Goal: Task Accomplishment & Management: Use online tool/utility

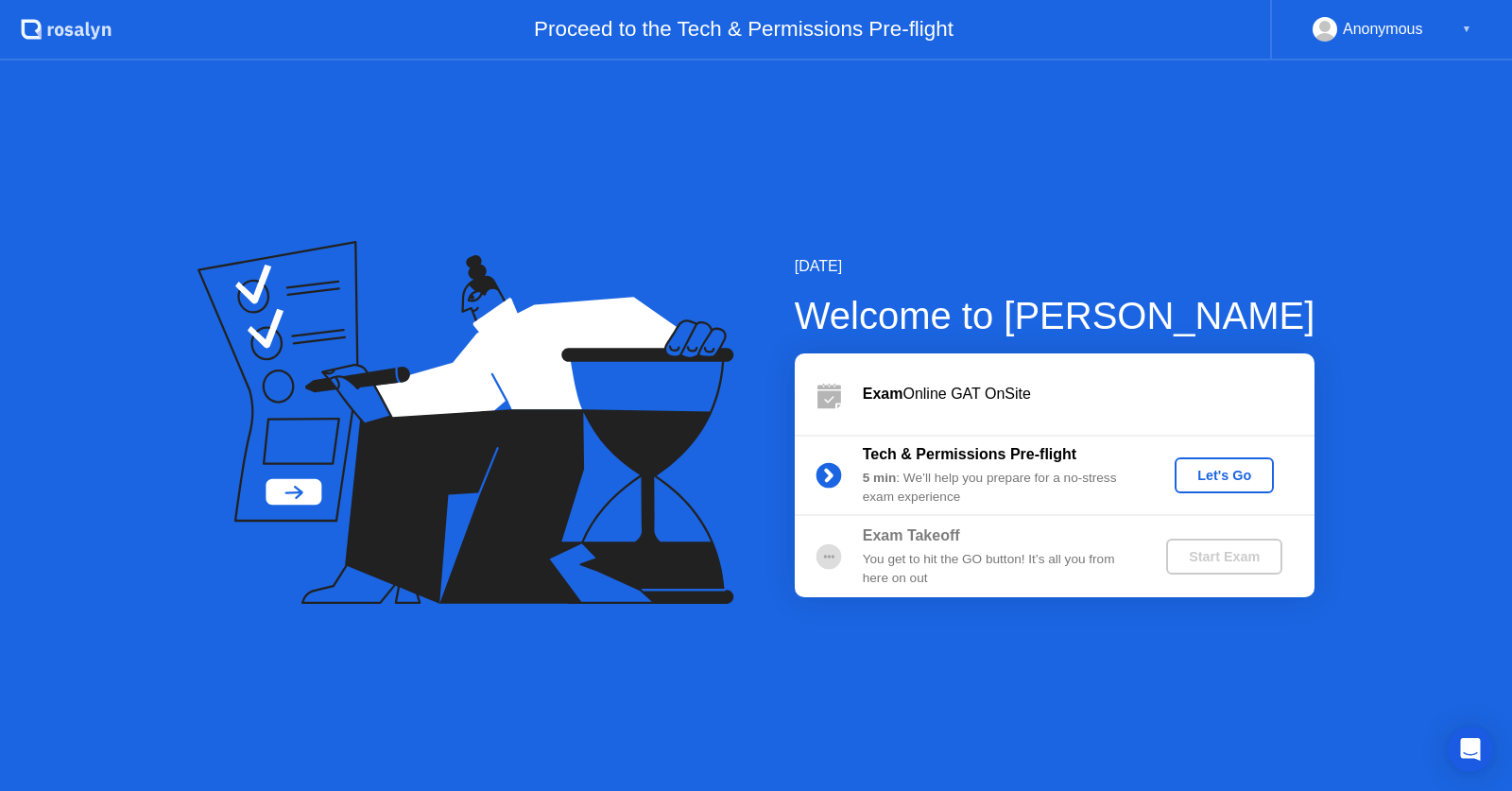
click at [1224, 482] on div "Let's Go" at bounding box center [1224, 475] width 84 height 16
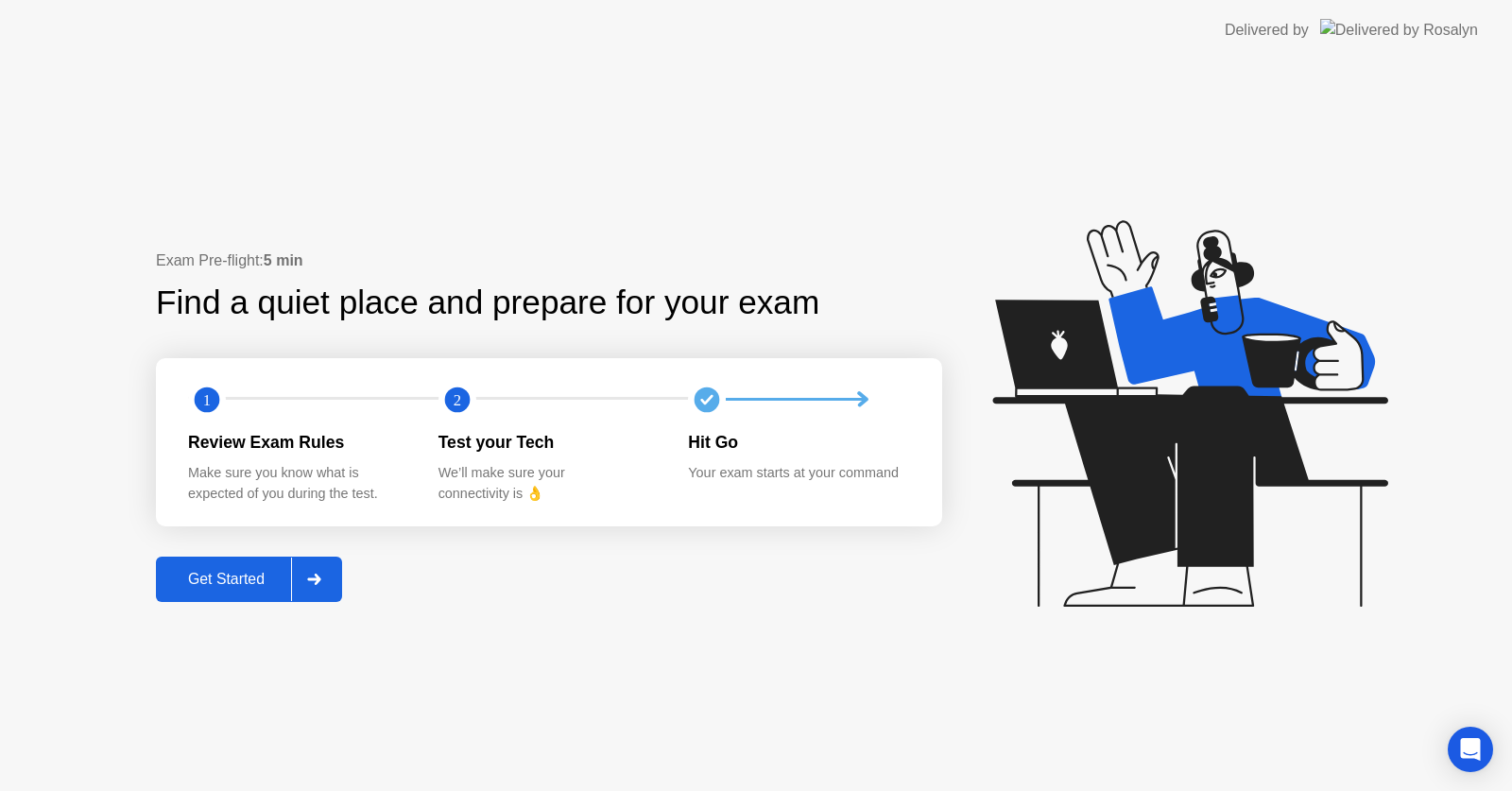
click at [234, 564] on button "Get Started" at bounding box center [248, 579] width 186 height 46
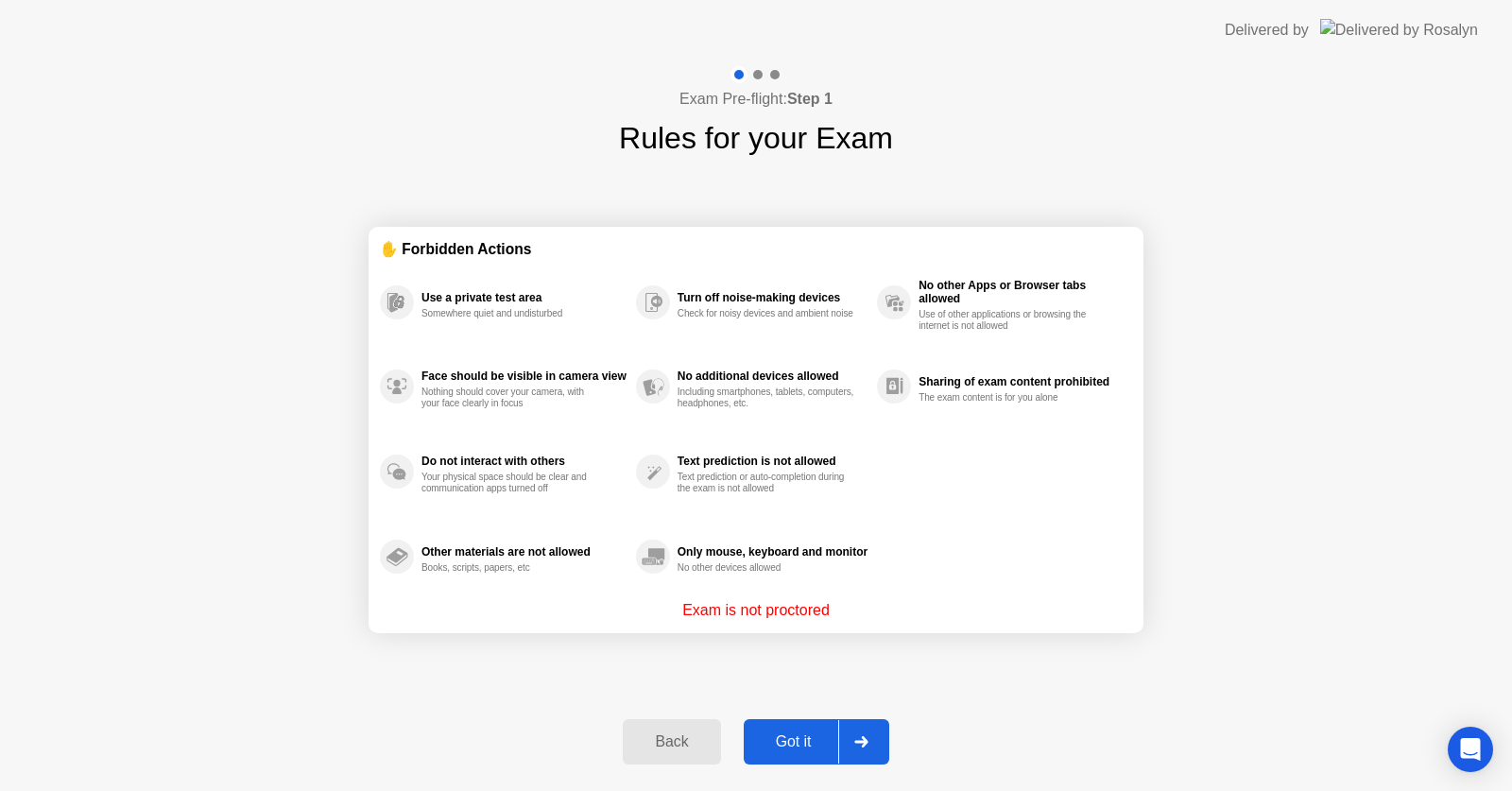
click at [791, 747] on div "Got it" at bounding box center [793, 741] width 89 height 17
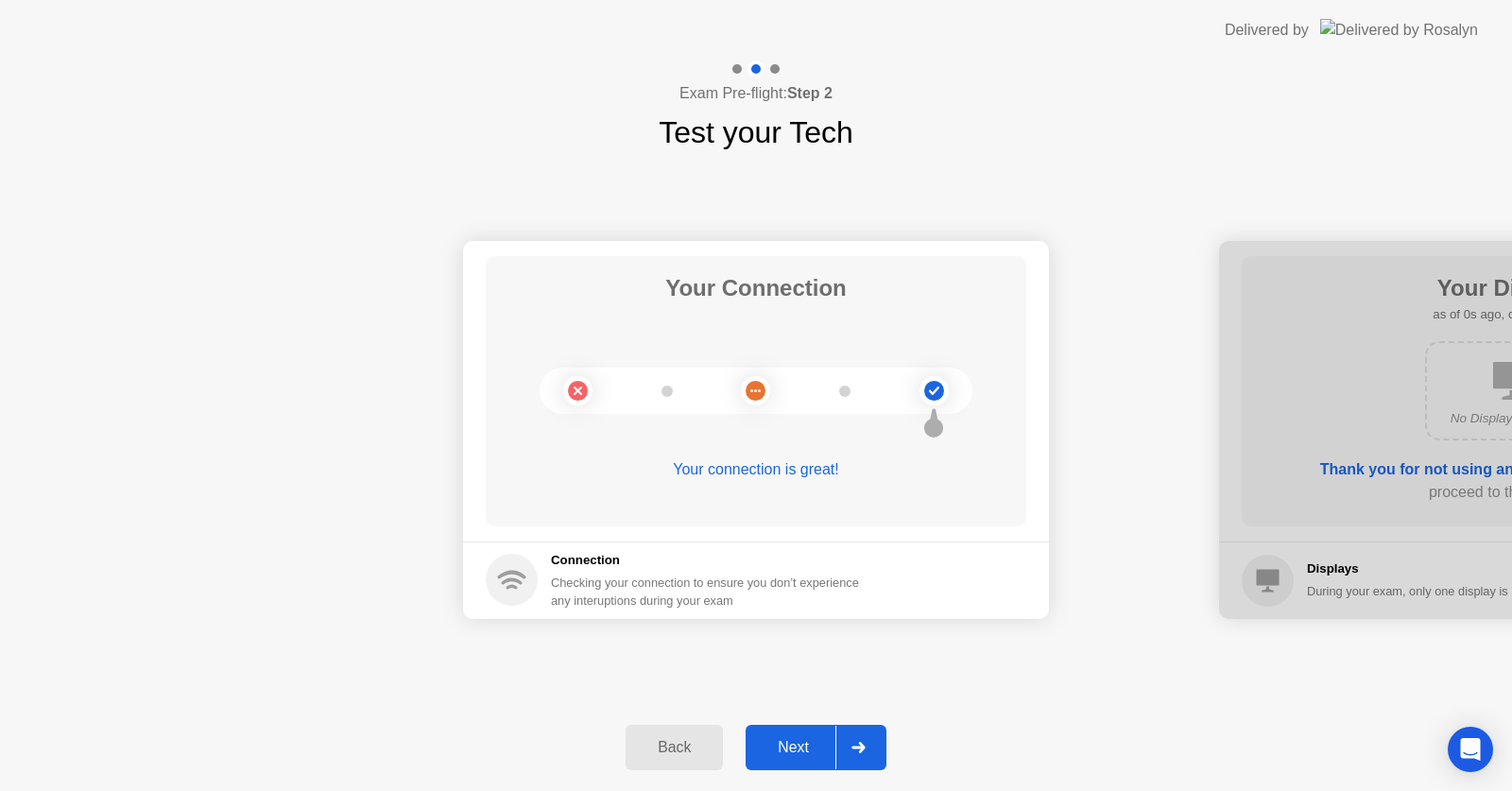
click at [814, 738] on div "Next" at bounding box center [793, 746] width 84 height 17
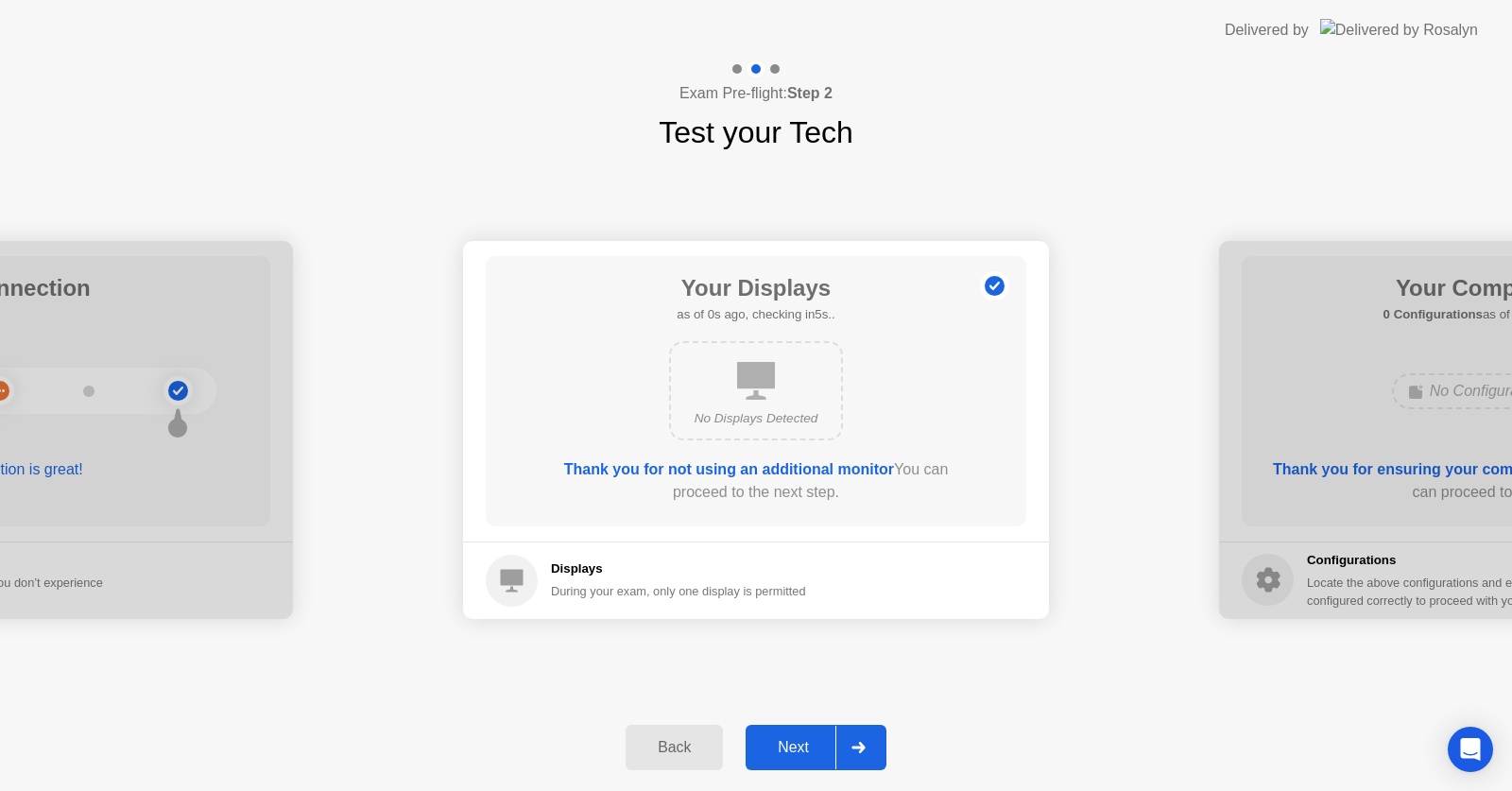
click at [814, 738] on div "Next" at bounding box center [793, 746] width 84 height 17
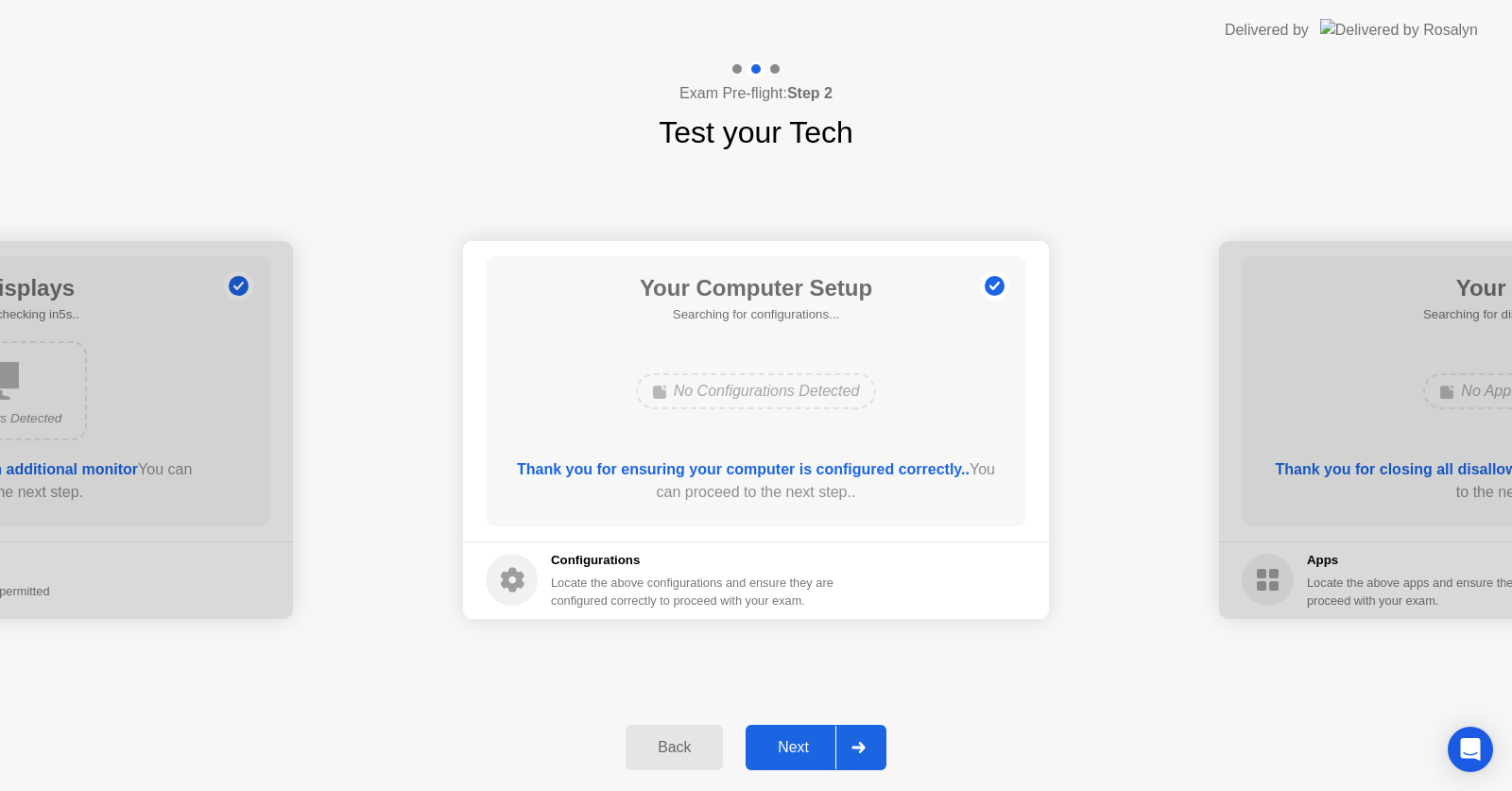
click at [814, 738] on div "Next" at bounding box center [793, 746] width 84 height 17
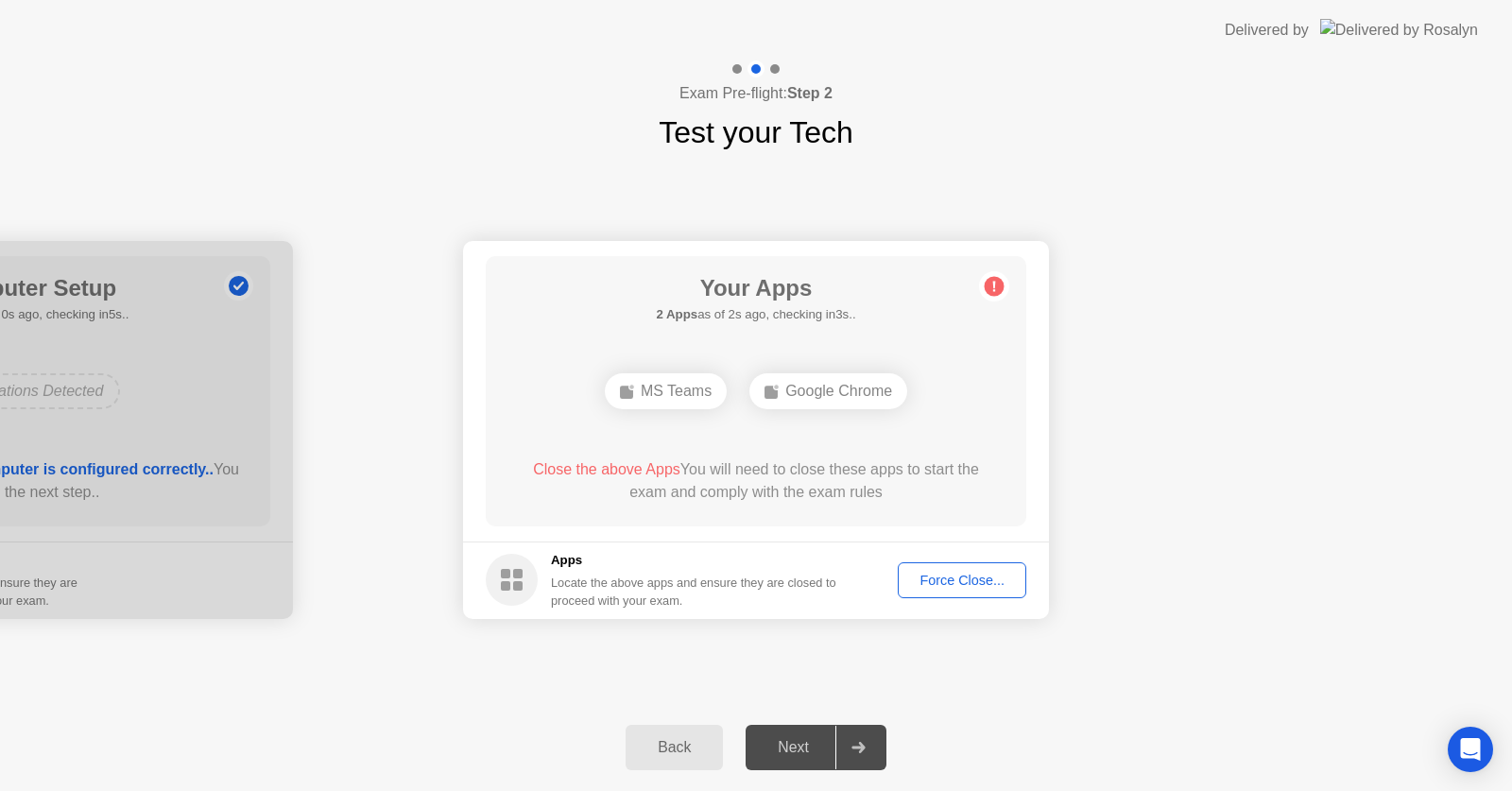
click at [953, 574] on div "Force Close..." at bounding box center [962, 581] width 115 height 16
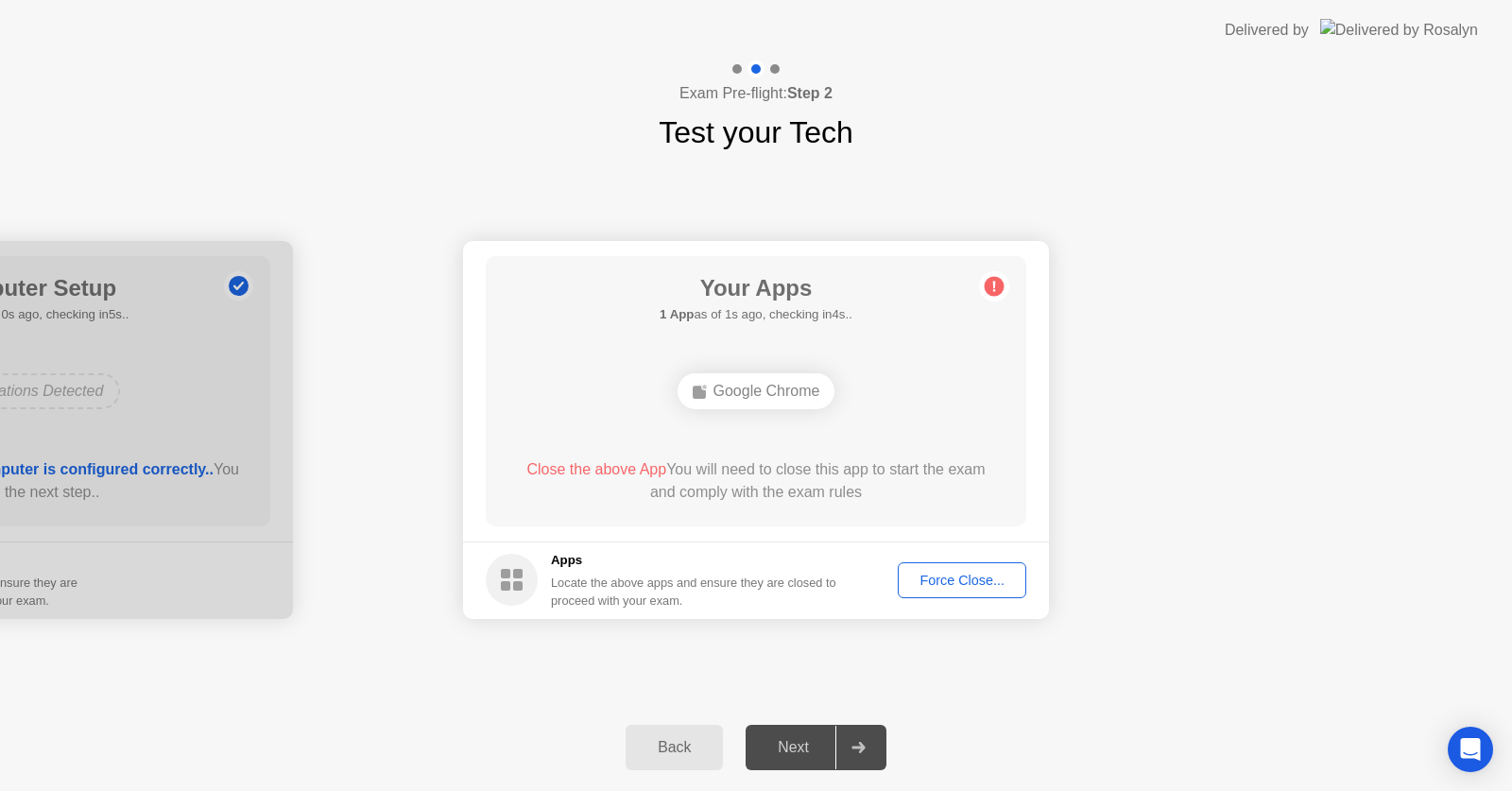
click at [935, 590] on button "Force Close..." at bounding box center [962, 580] width 129 height 36
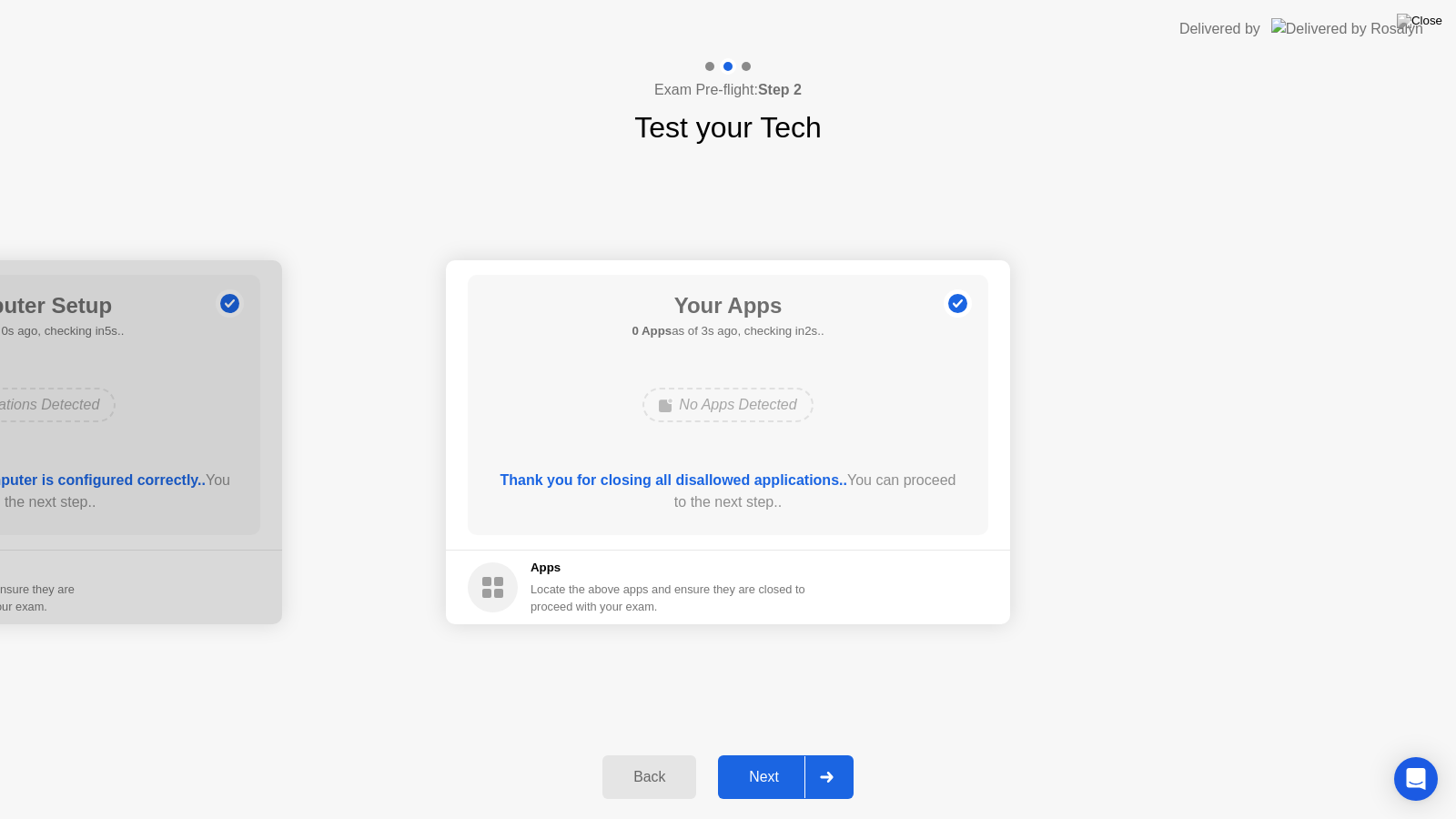
click at [758, 761] on button "Next" at bounding box center [785, 777] width 135 height 44
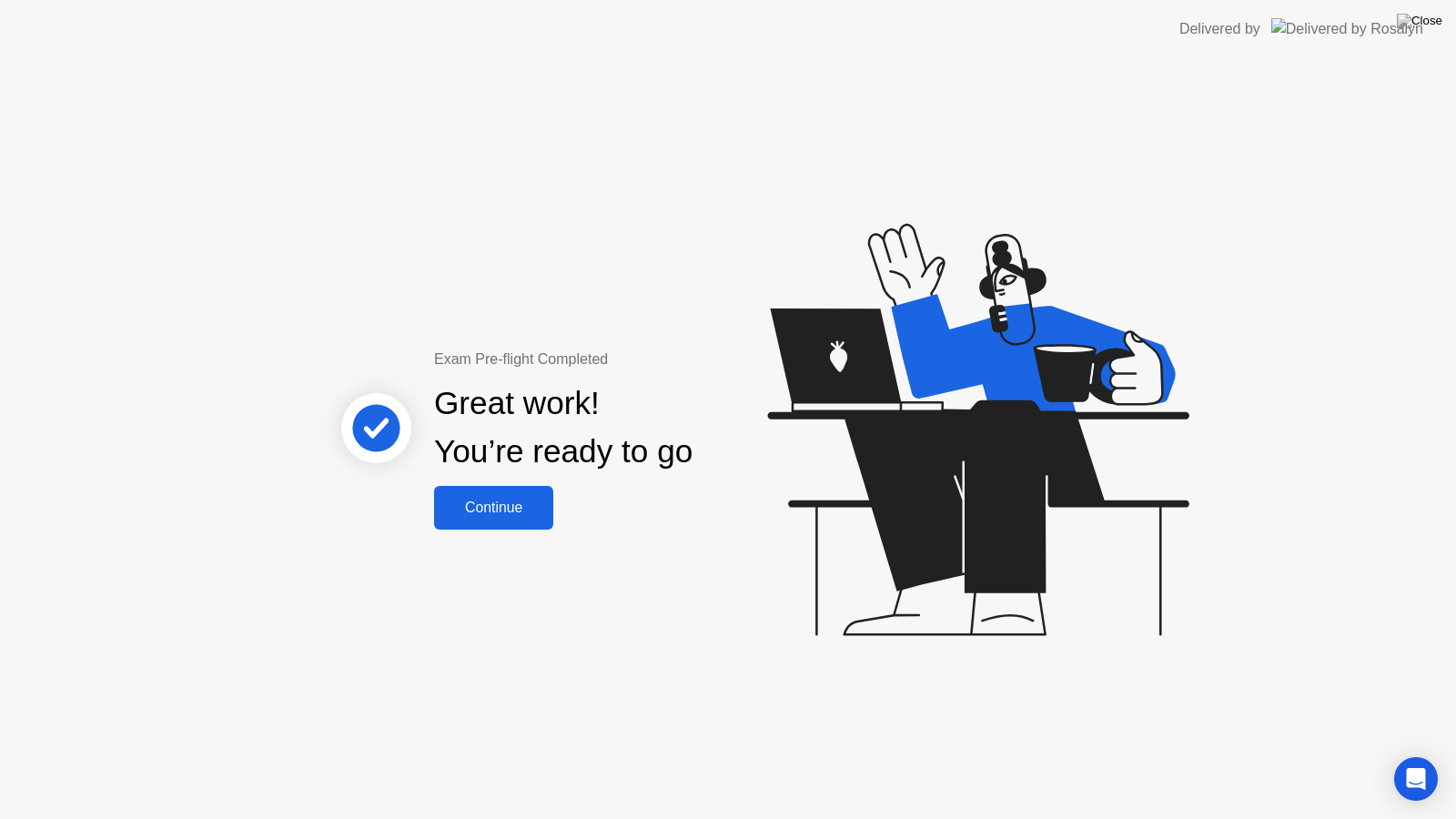
click at [538, 516] on div "Continue" at bounding box center [493, 507] width 108 height 16
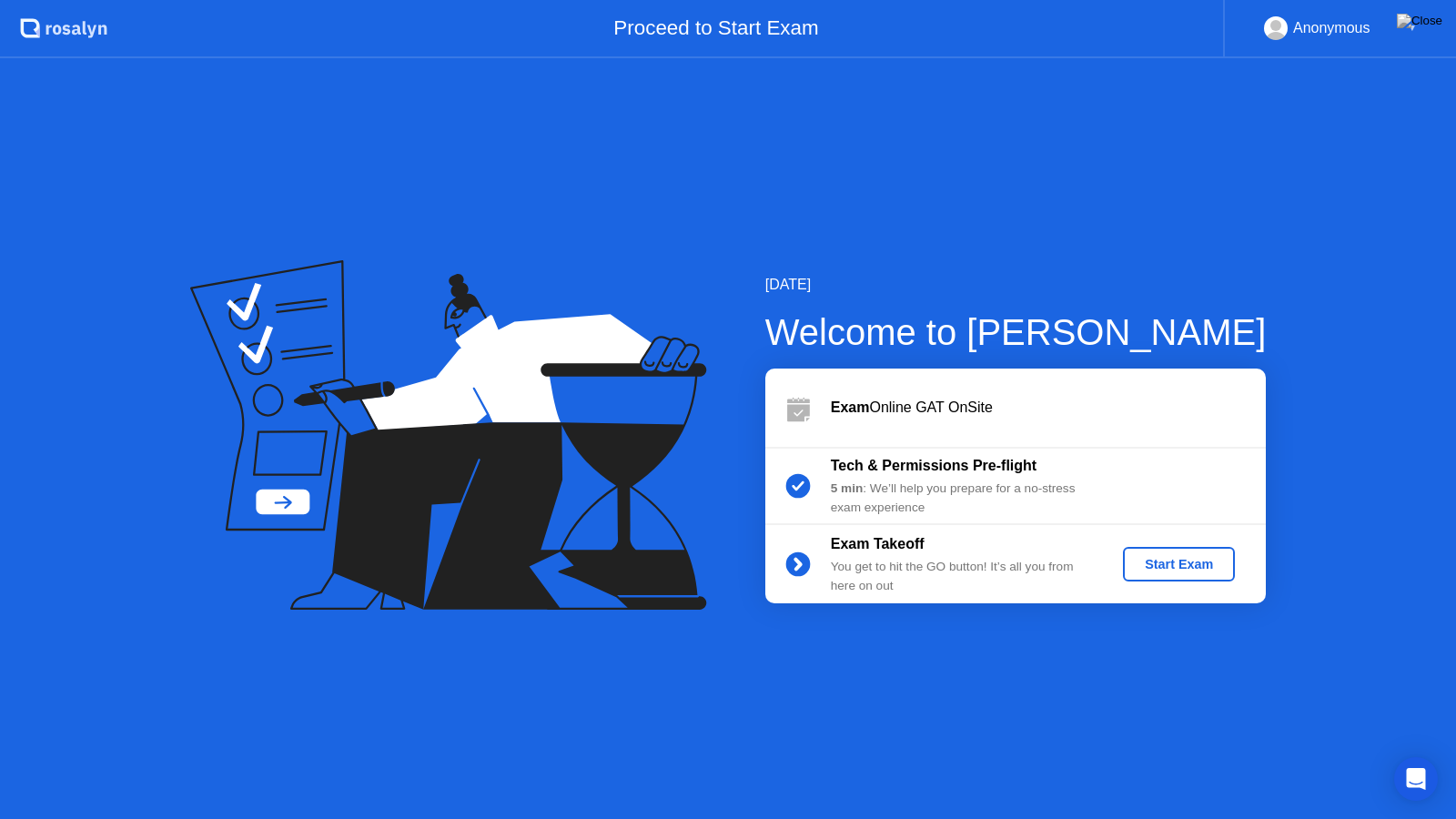
click at [1149, 571] on div "Start Exam" at bounding box center [1178, 564] width 98 height 15
